Goal: Task Accomplishment & Management: Use online tool/utility

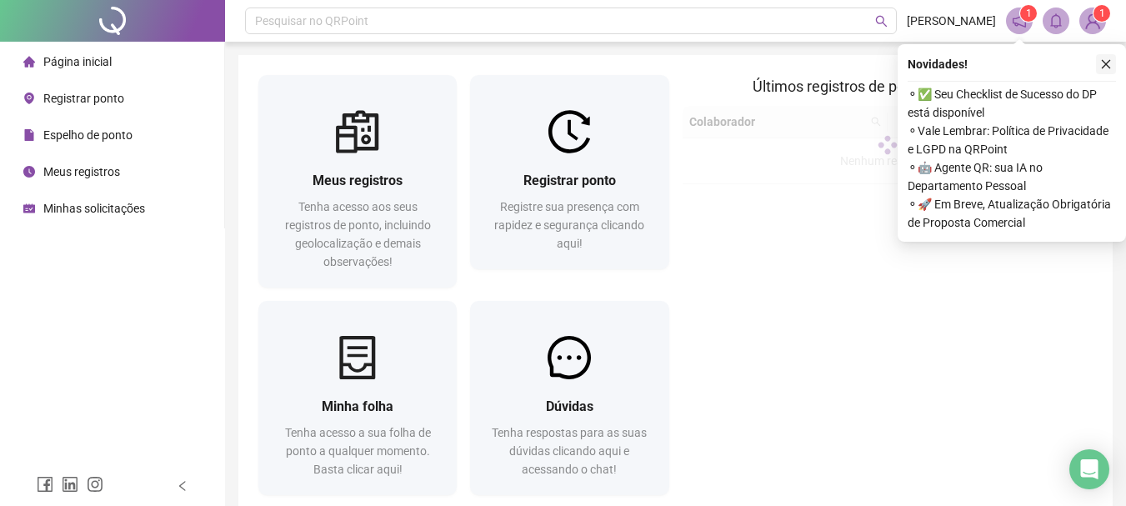
click at [1105, 65] on icon "close" at bounding box center [1106, 64] width 9 height 9
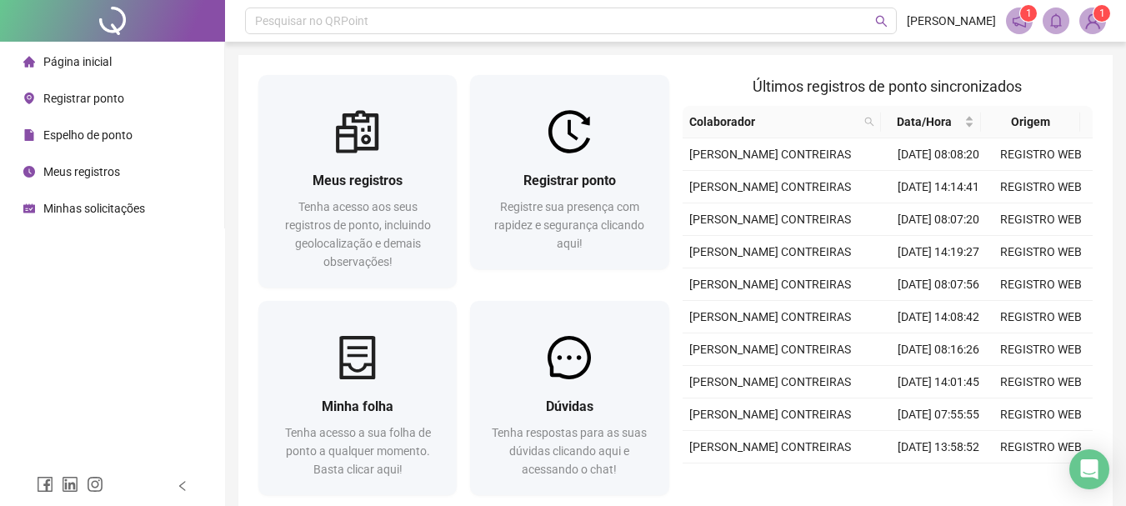
click at [1097, 23] on img at bounding box center [1092, 20] width 25 height 25
click at [659, 53] on div "Pesquisar no QRPoint [PERSON_NAME] CONTREIRAS 1 1 Meus registros Tenha acesso a…" at bounding box center [675, 297] width 901 height 594
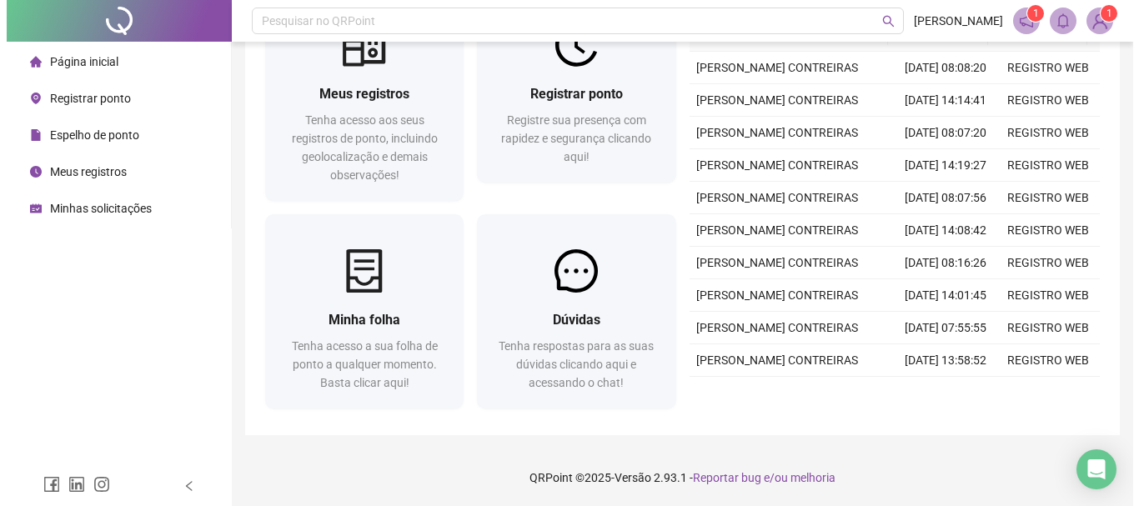
scroll to position [88, 0]
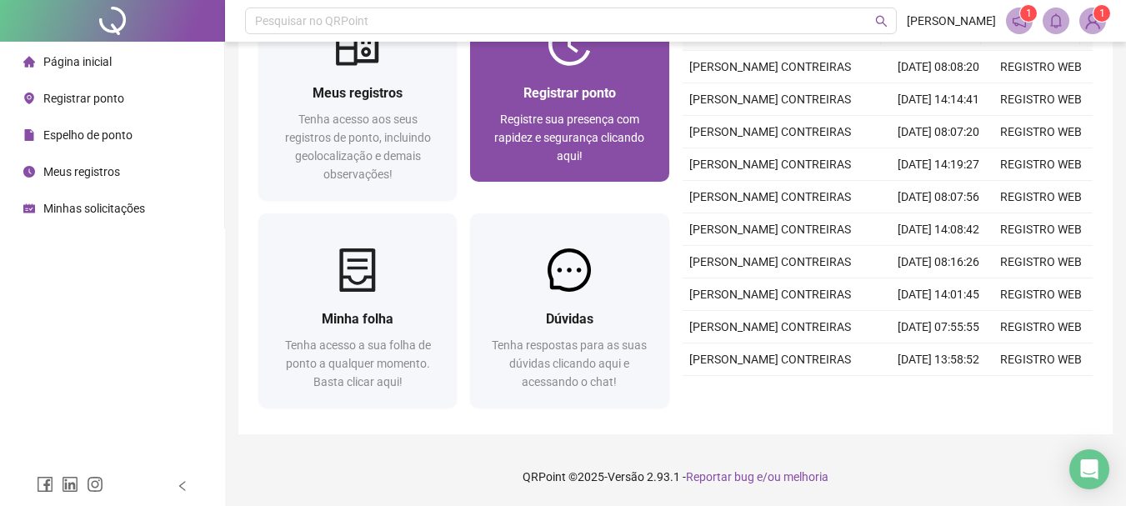
click at [517, 143] on span "Registre sua presença com rapidez e segurança clicando aqui!" at bounding box center [569, 138] width 150 height 50
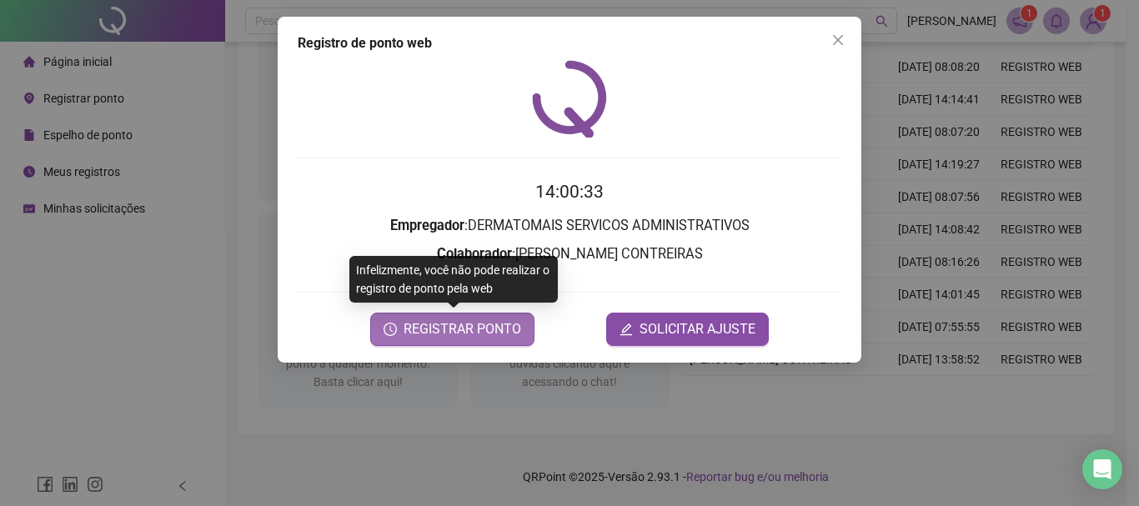
click at [501, 328] on span "REGISTRAR PONTO" at bounding box center [462, 329] width 118 height 20
